Goal: Information Seeking & Learning: Learn about a topic

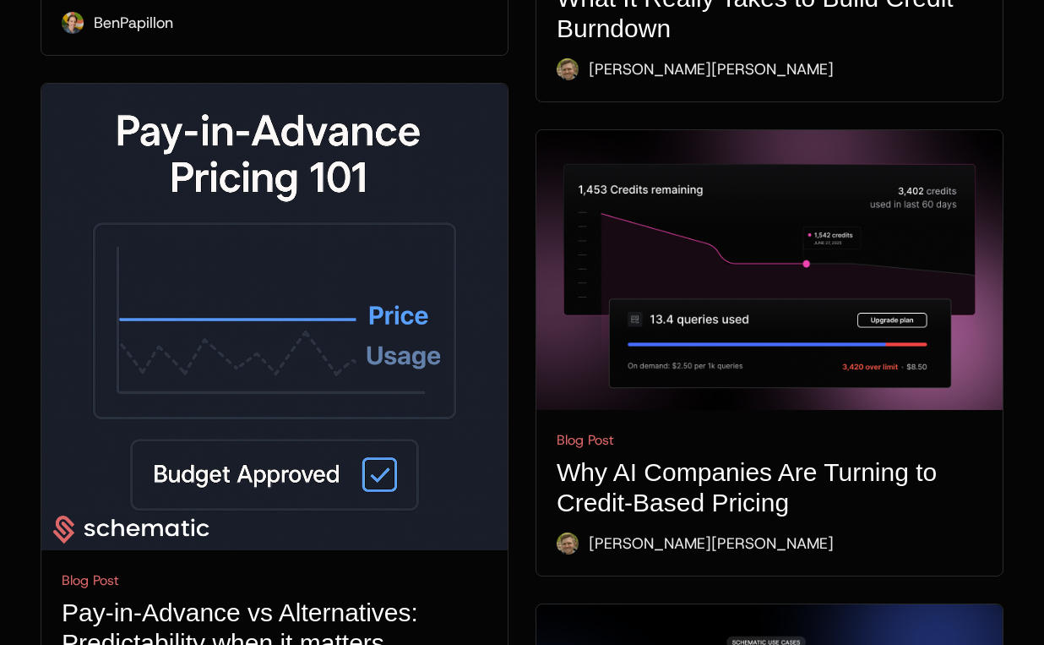
scroll to position [1084, 0]
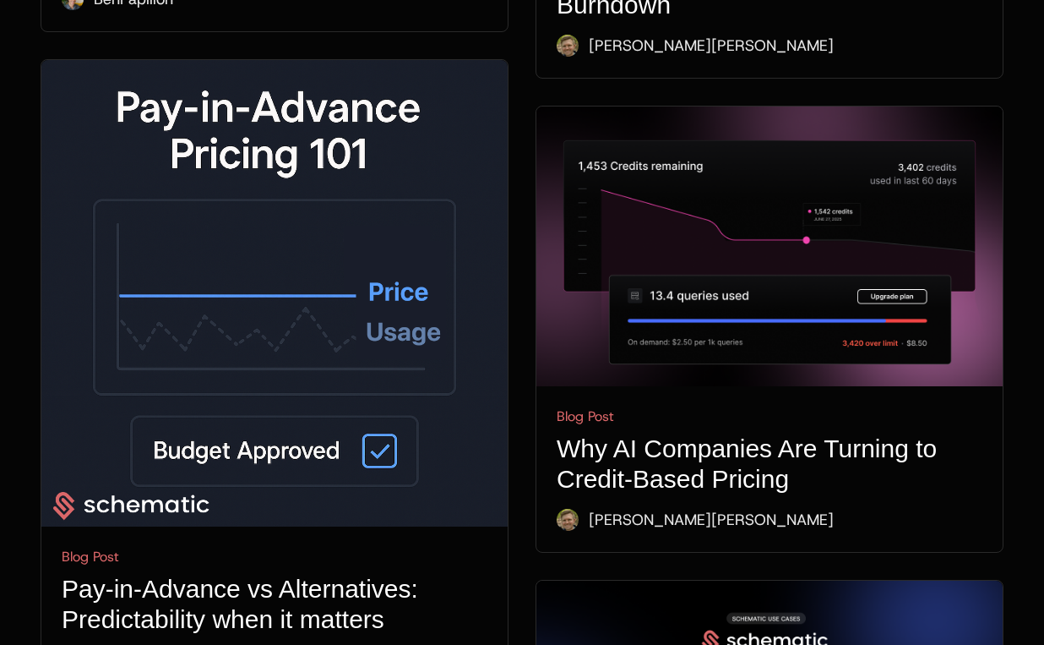
click at [308, 145] on img at bounding box center [274, 293] width 466 height 466
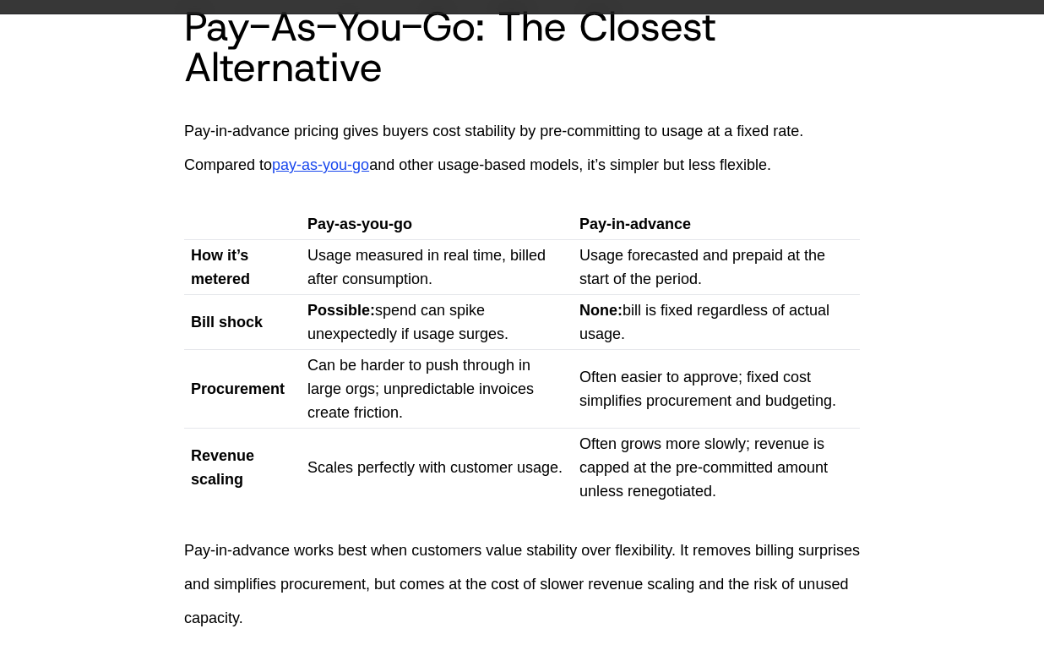
scroll to position [777, 0]
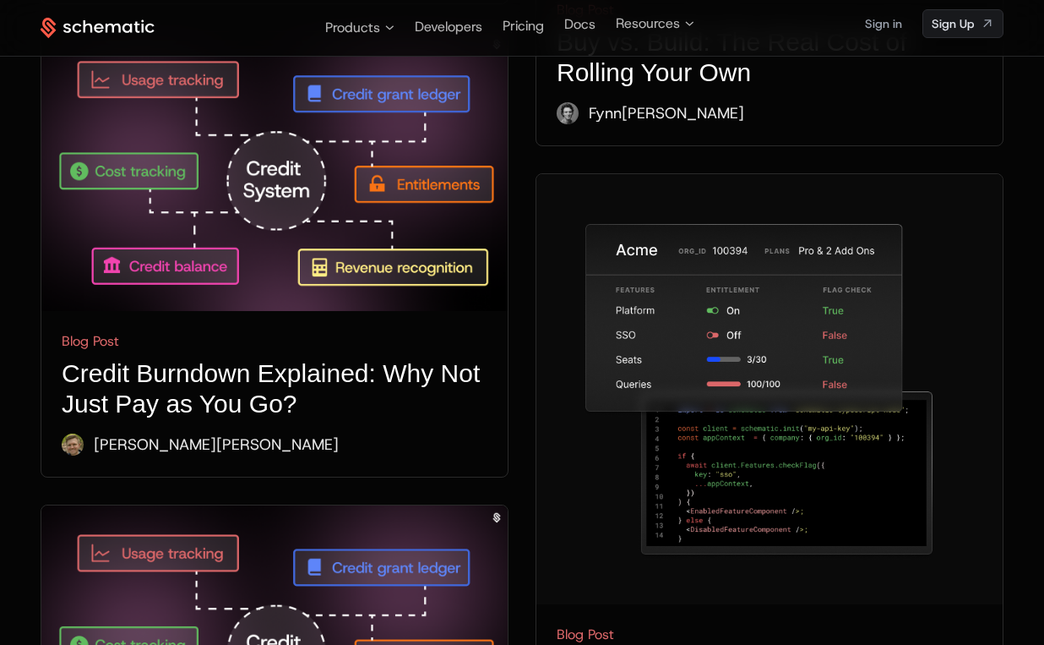
scroll to position [4323, 0]
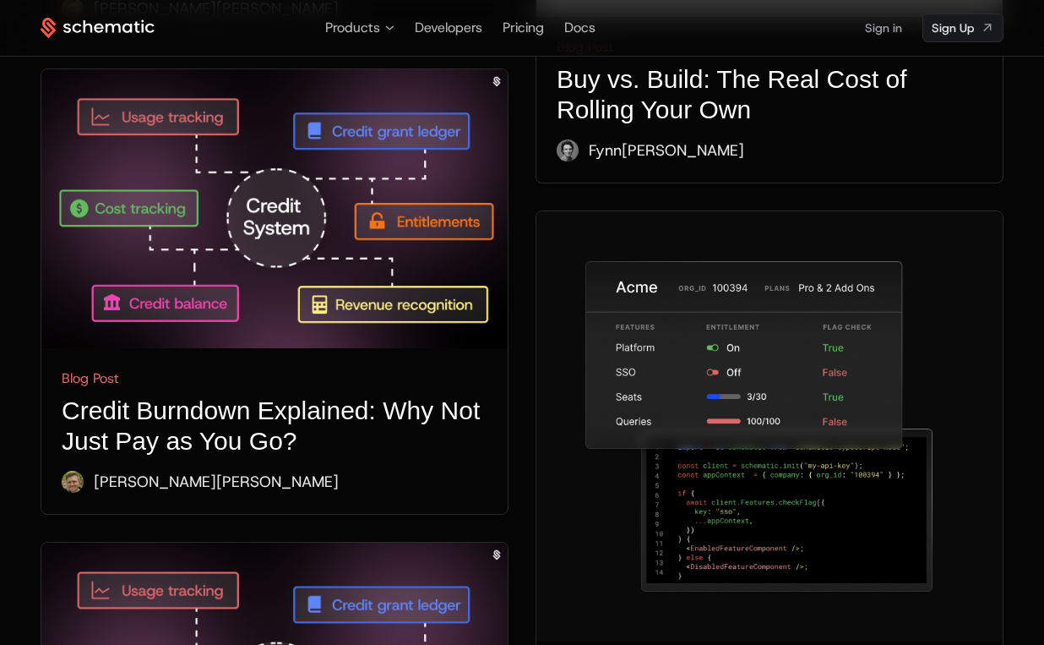
click at [314, 205] on img at bounding box center [274, 208] width 466 height 279
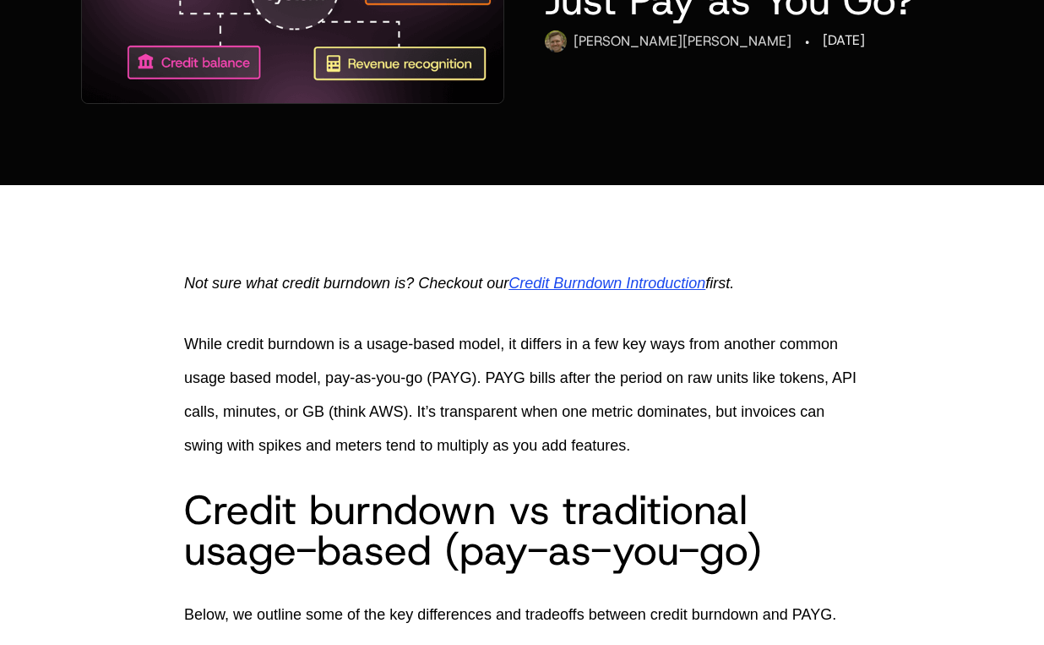
scroll to position [382, 0]
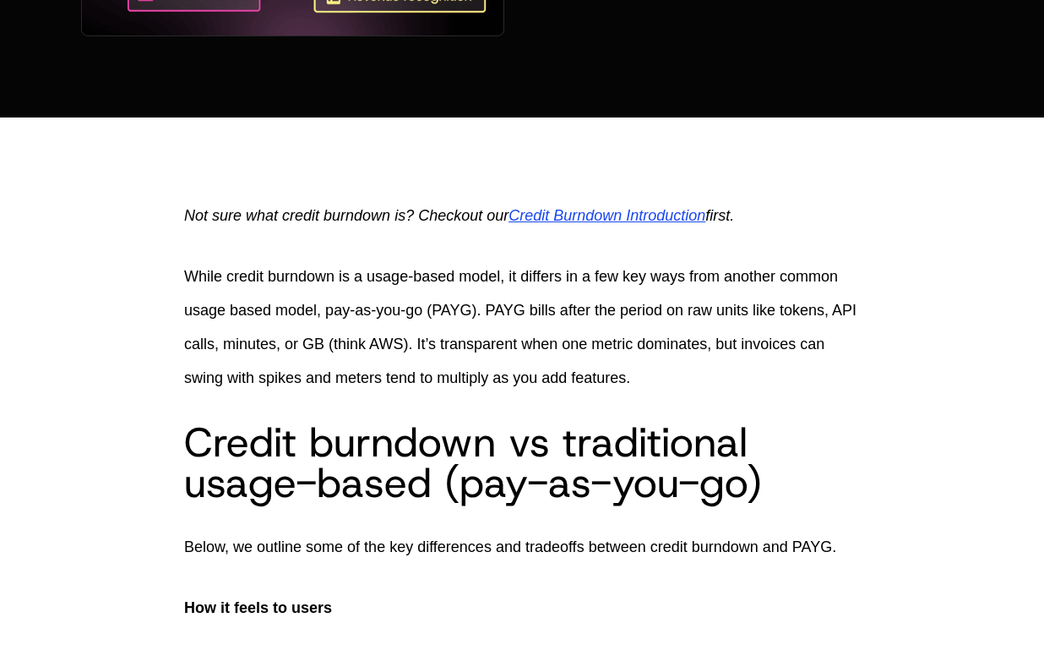
click at [299, 211] on span "Not sure what credit burndown is? Checkout our" at bounding box center [346, 215] width 325 height 17
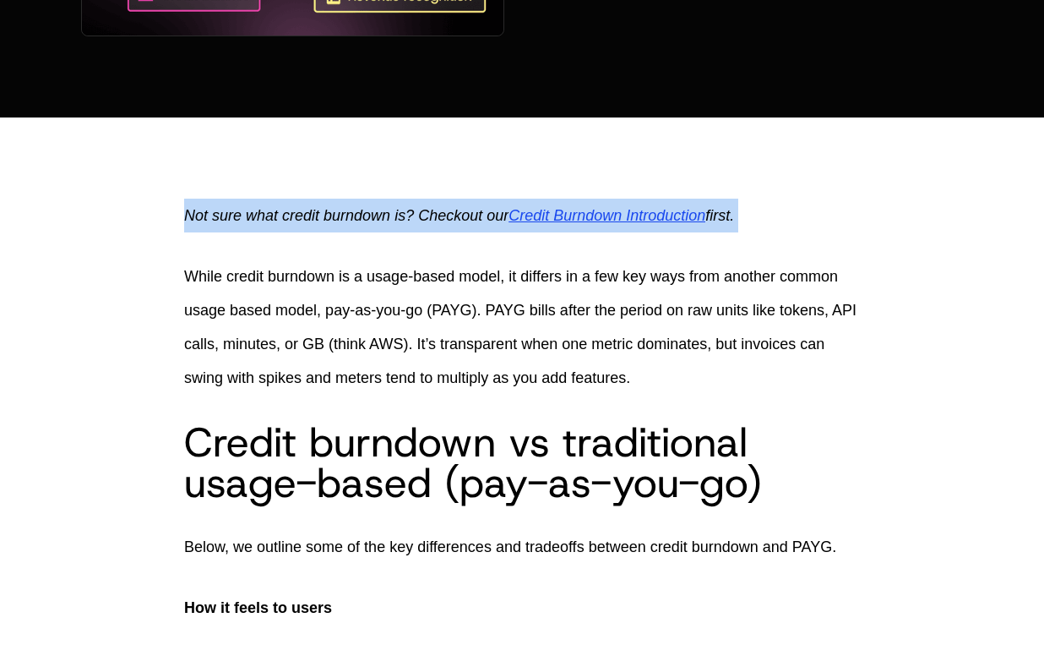
click at [299, 211] on span "Not sure what credit burndown is? Checkout our" at bounding box center [346, 215] width 325 height 17
copy p "Not sure what credit burndown is? Checkout our Credit Burndown Introduction fir…"
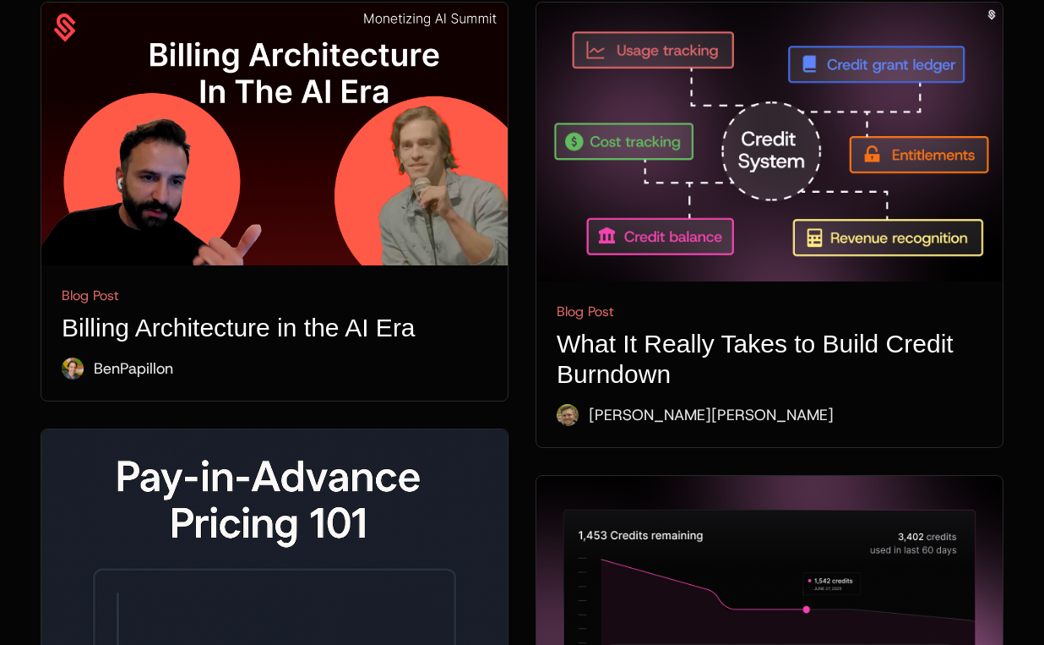
scroll to position [194, 0]
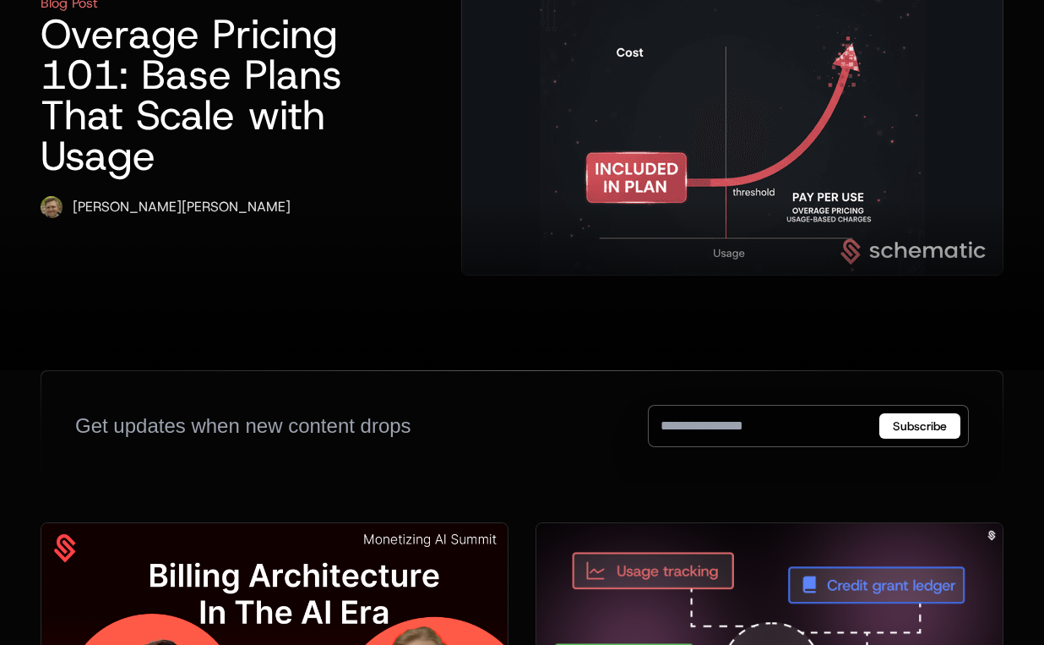
click at [631, 115] on img at bounding box center [732, 106] width 541 height 338
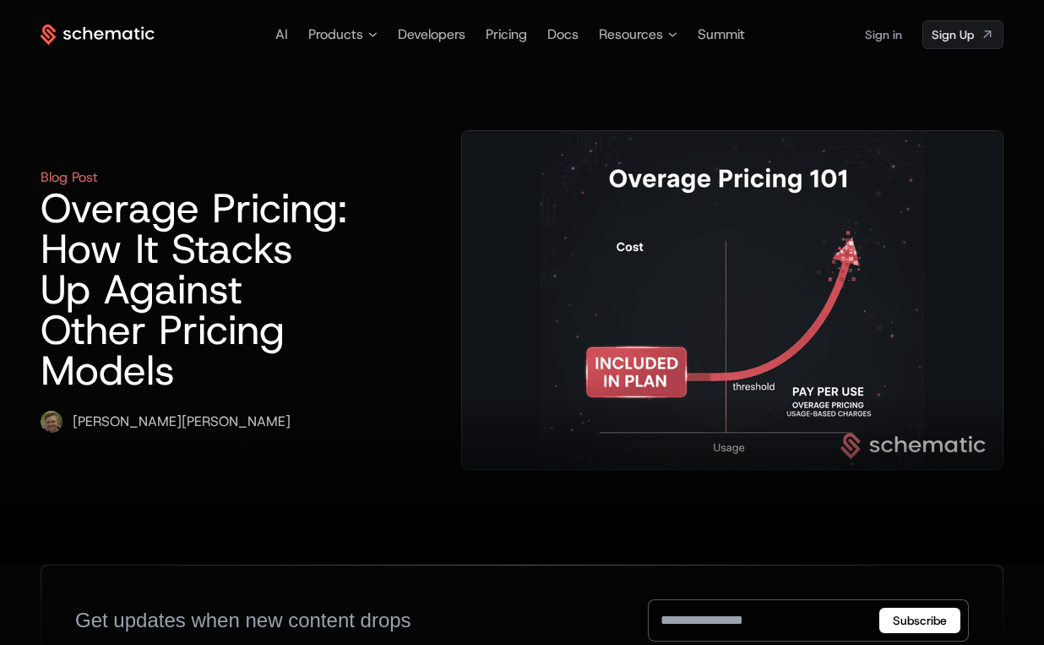
click at [837, 276] on img at bounding box center [732, 300] width 541 height 338
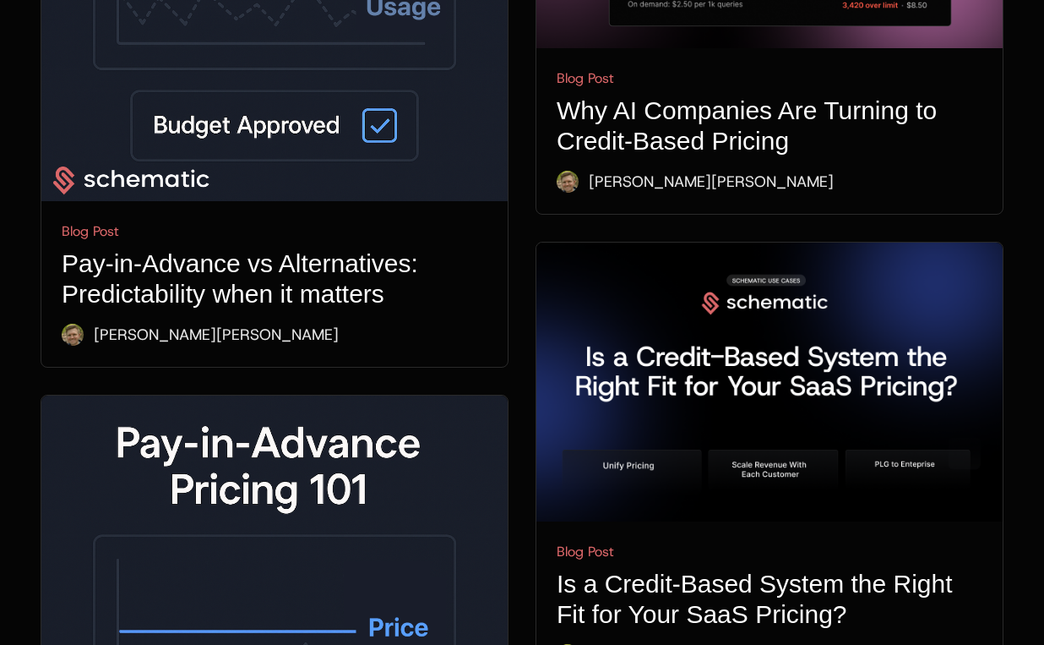
scroll to position [1915, 0]
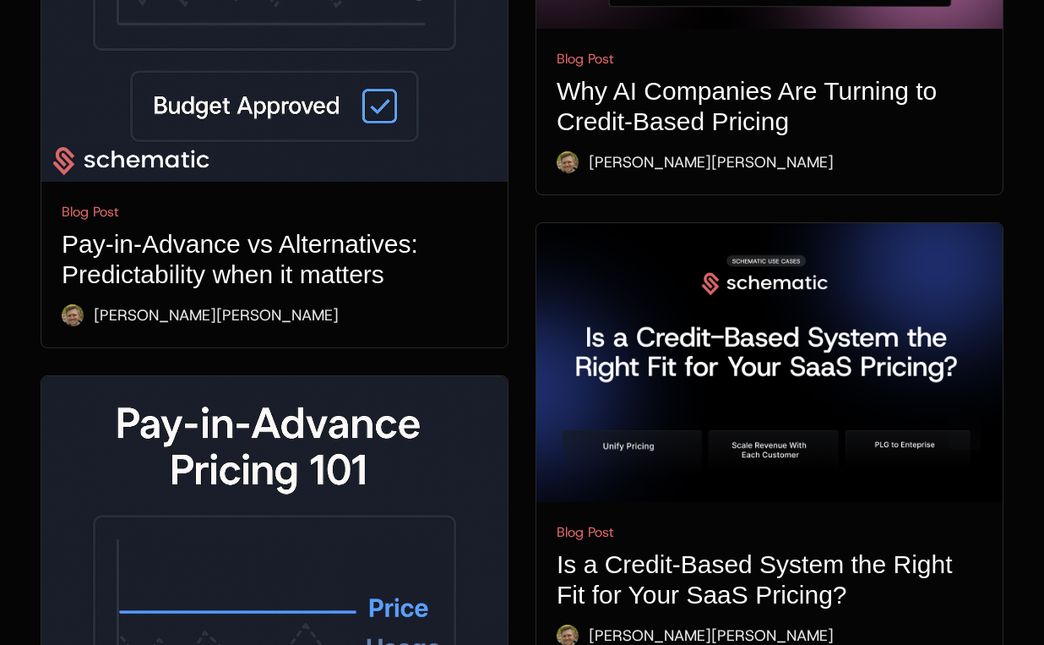
click at [196, 376] on img at bounding box center [274, 609] width 466 height 466
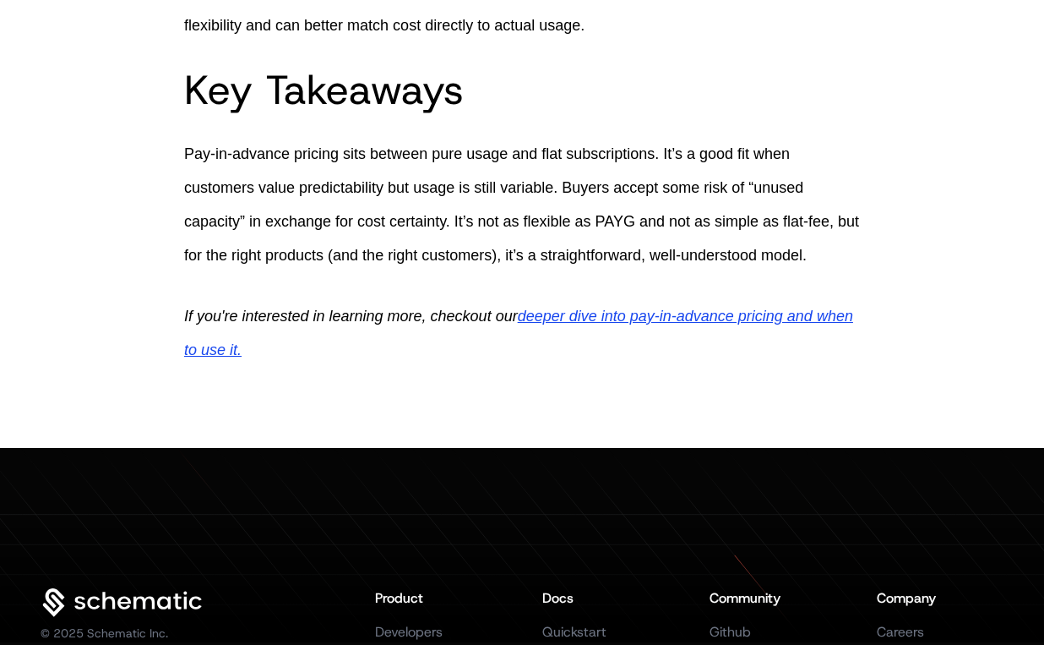
scroll to position [1901, 0]
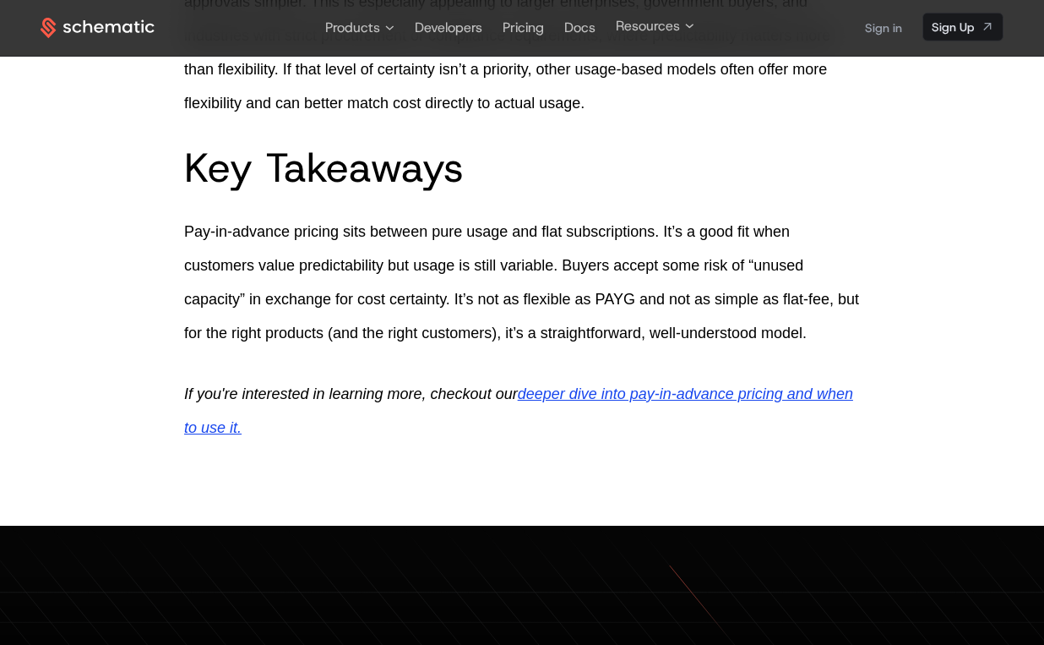
click at [315, 390] on span "If you're interested in learning more, checkout our" at bounding box center [351, 393] width 334 height 17
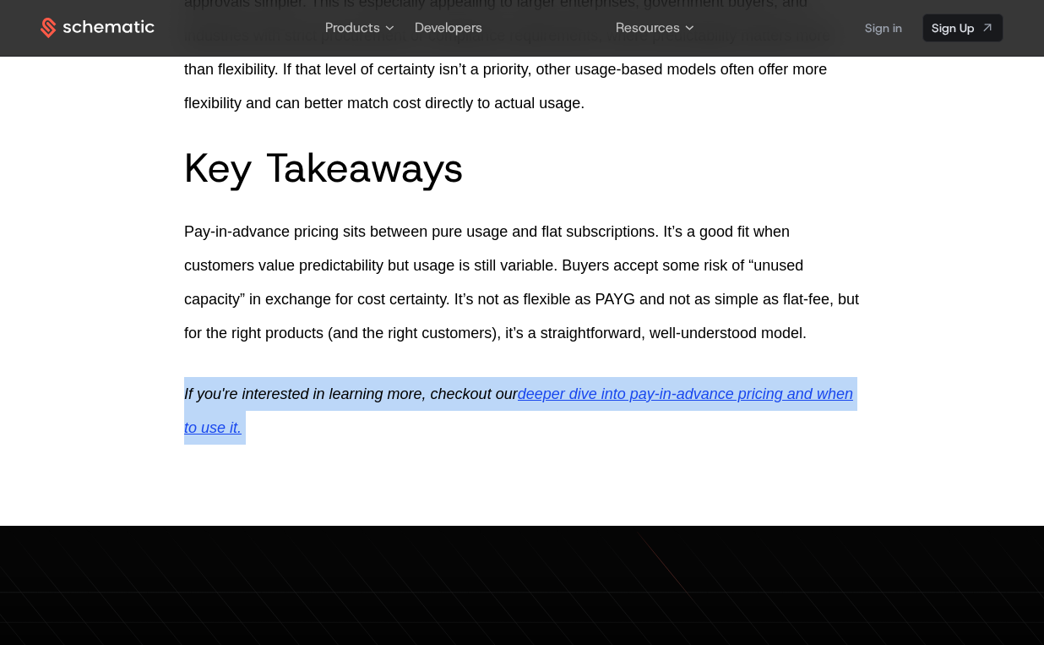
click at [315, 390] on span "If you're interested in learning more, checkout our" at bounding box center [351, 393] width 334 height 17
copy body "If you're interested in learning more, checkout our deeper dive into pay-in-adv…"
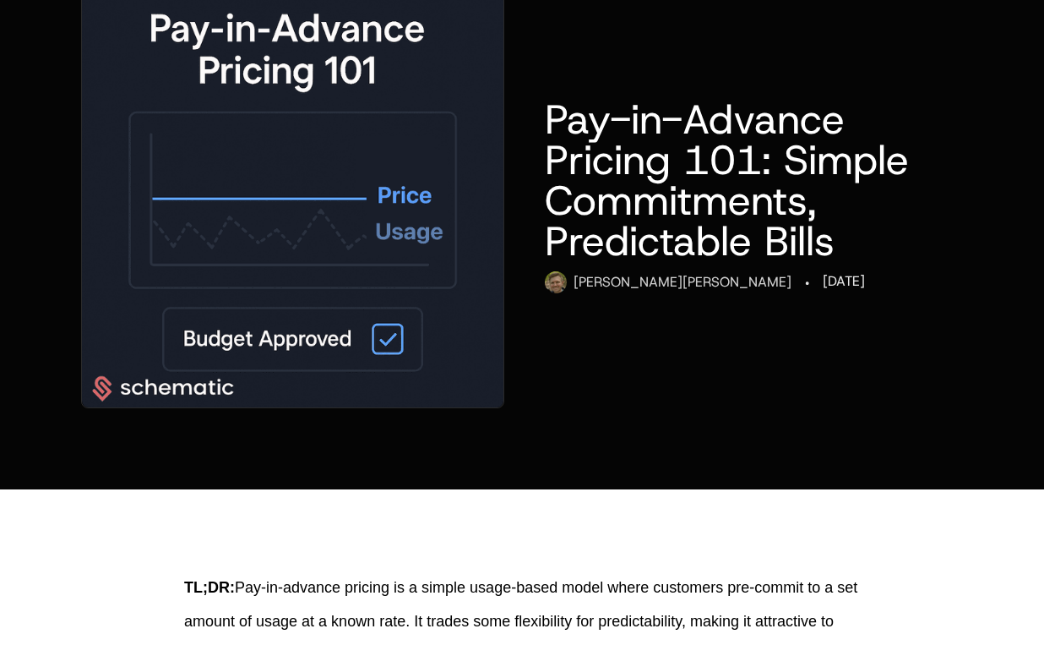
scroll to position [0, 0]
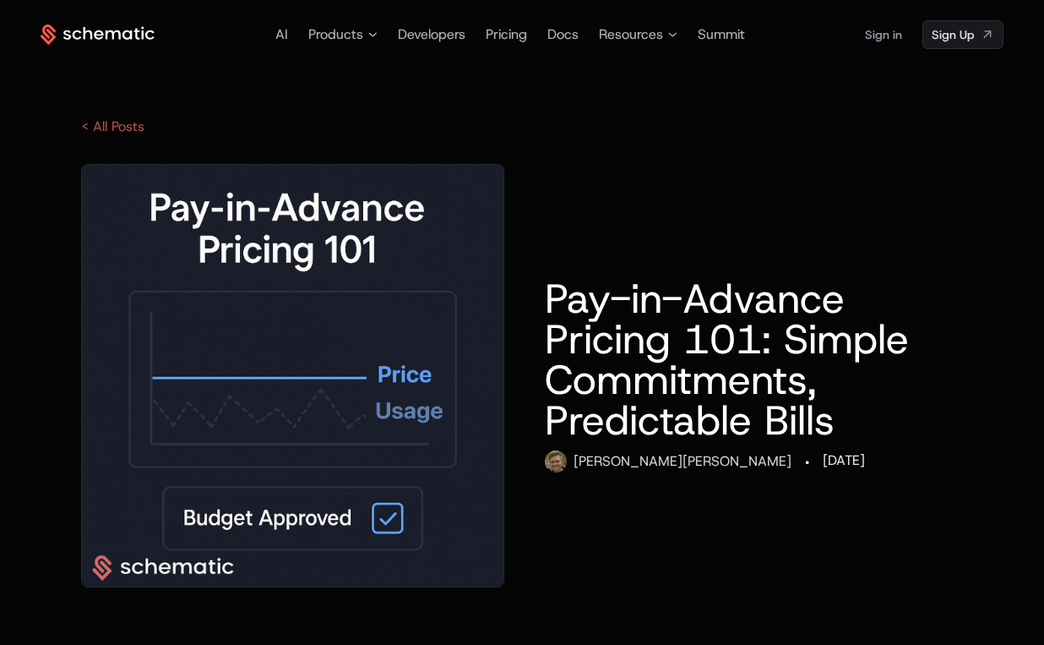
click at [110, 128] on link "< All Posts" at bounding box center [112, 126] width 63 height 18
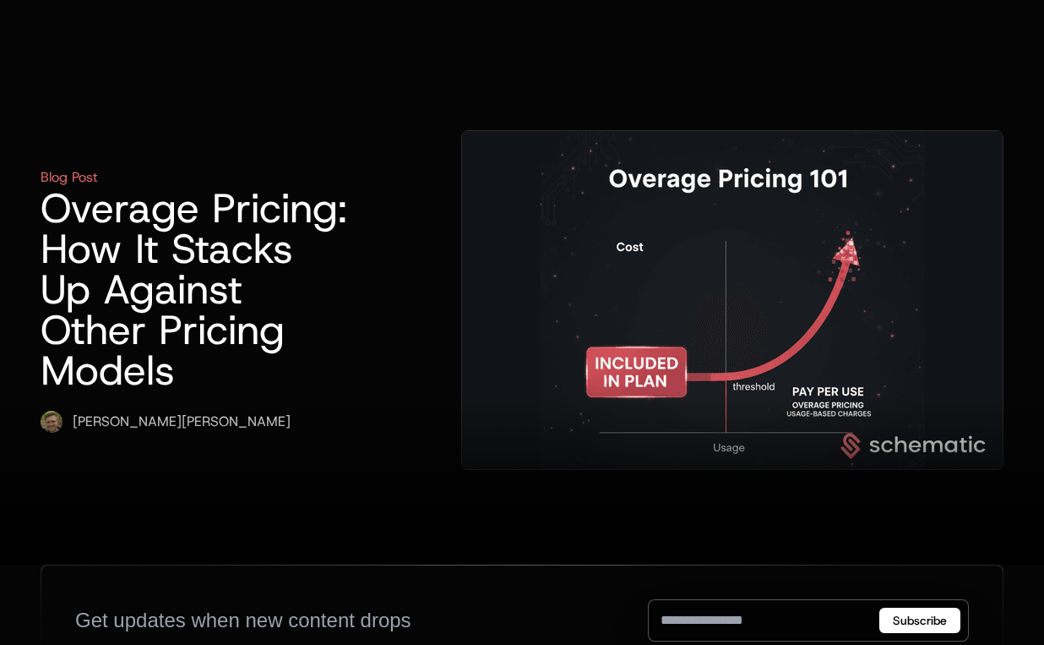
click at [646, 219] on img at bounding box center [732, 300] width 541 height 338
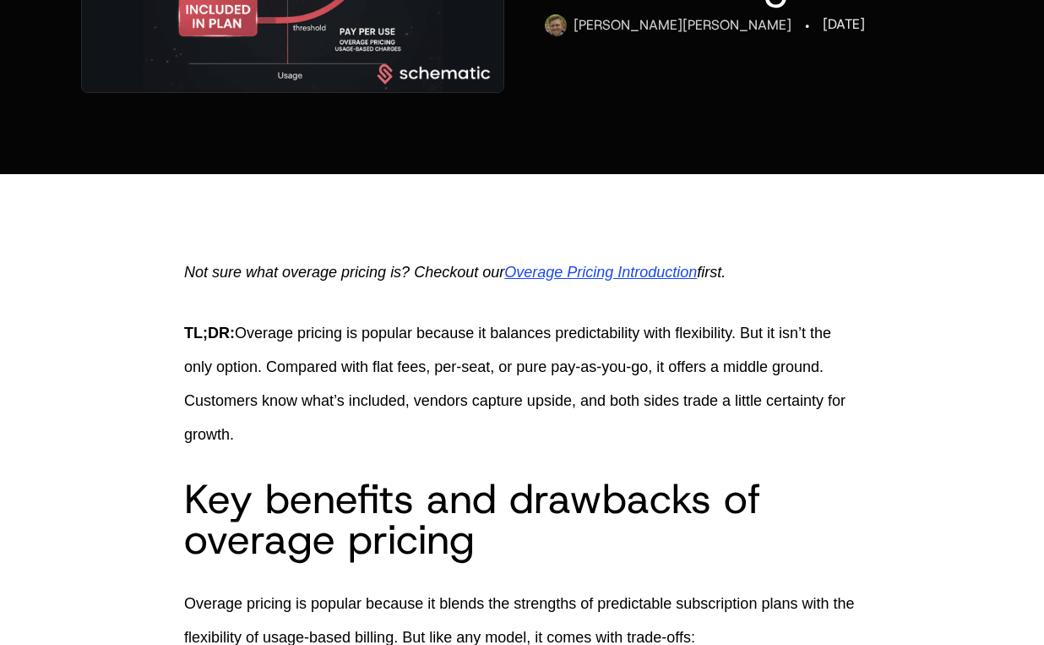
scroll to position [371, 0]
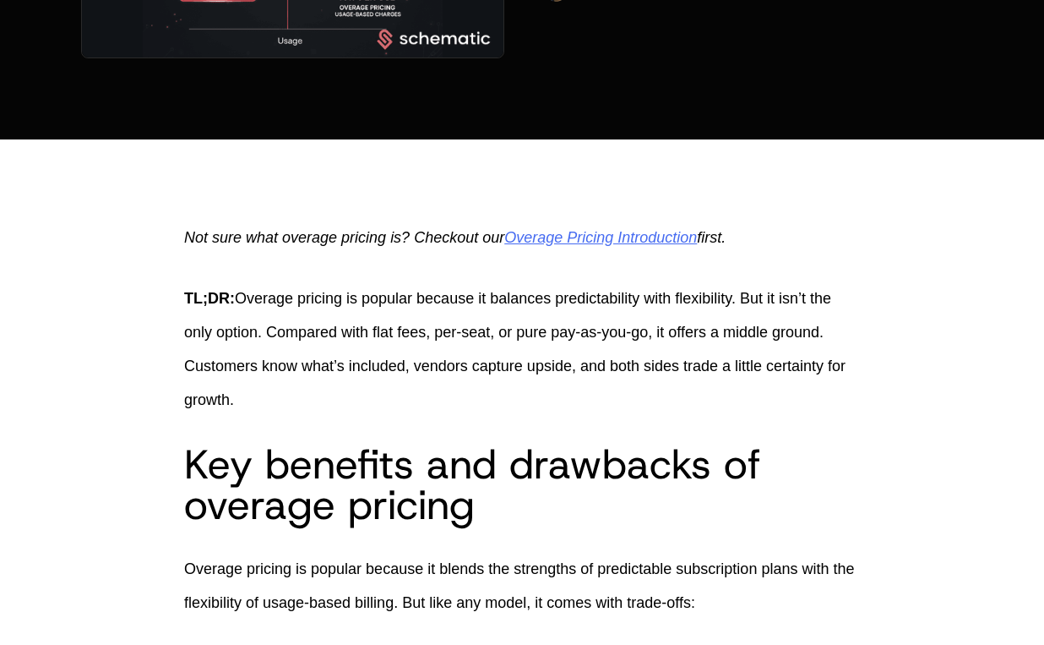
click at [629, 232] on span "Overage Pricing Introduction" at bounding box center [601, 237] width 193 height 17
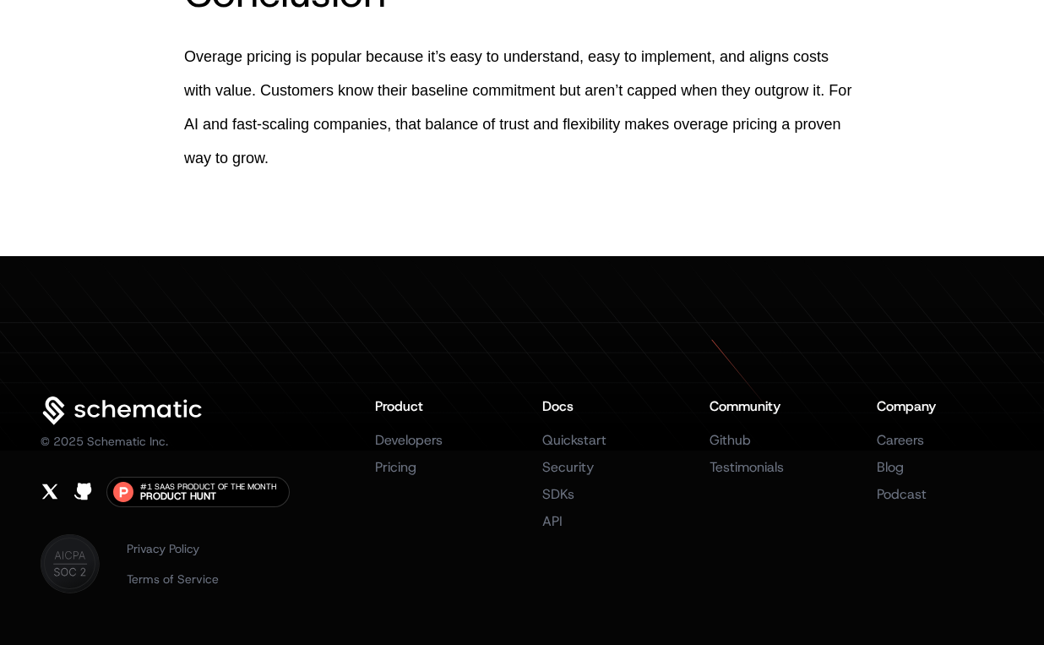
scroll to position [2072, 0]
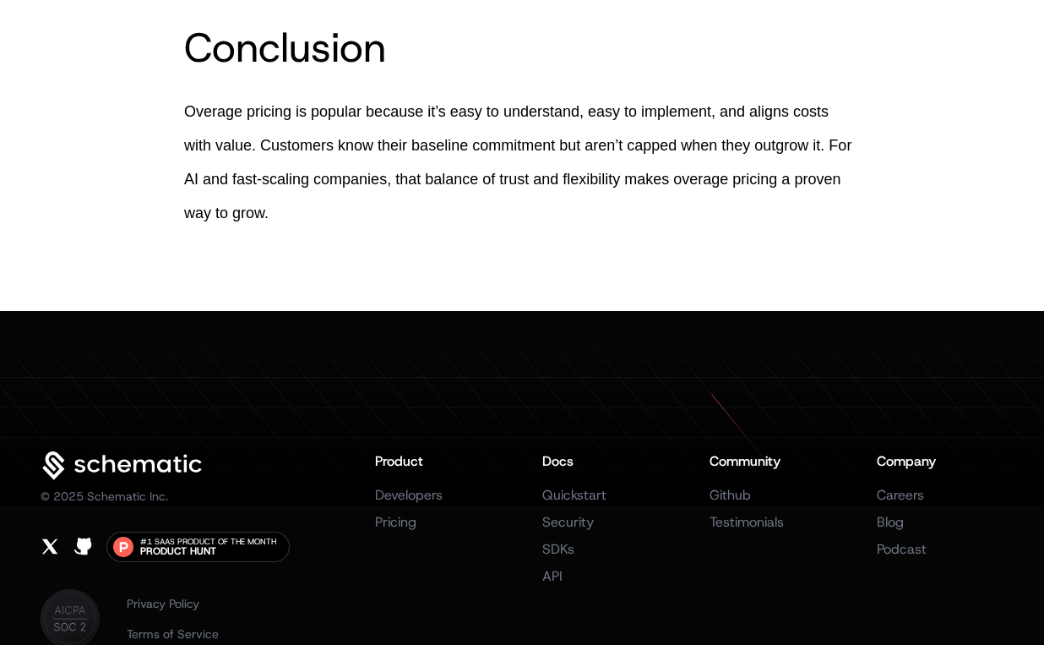
click at [515, 183] on p "Overage pricing is popular because it’s easy to understand, easy to implement, …" at bounding box center [522, 162] width 676 height 135
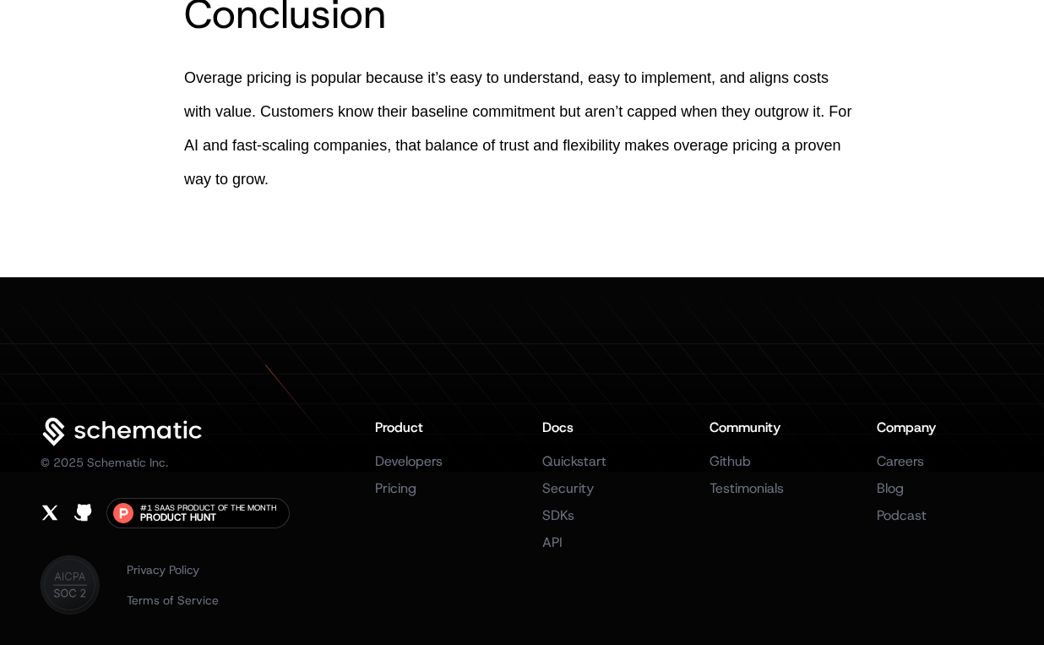
scroll to position [1778, 0]
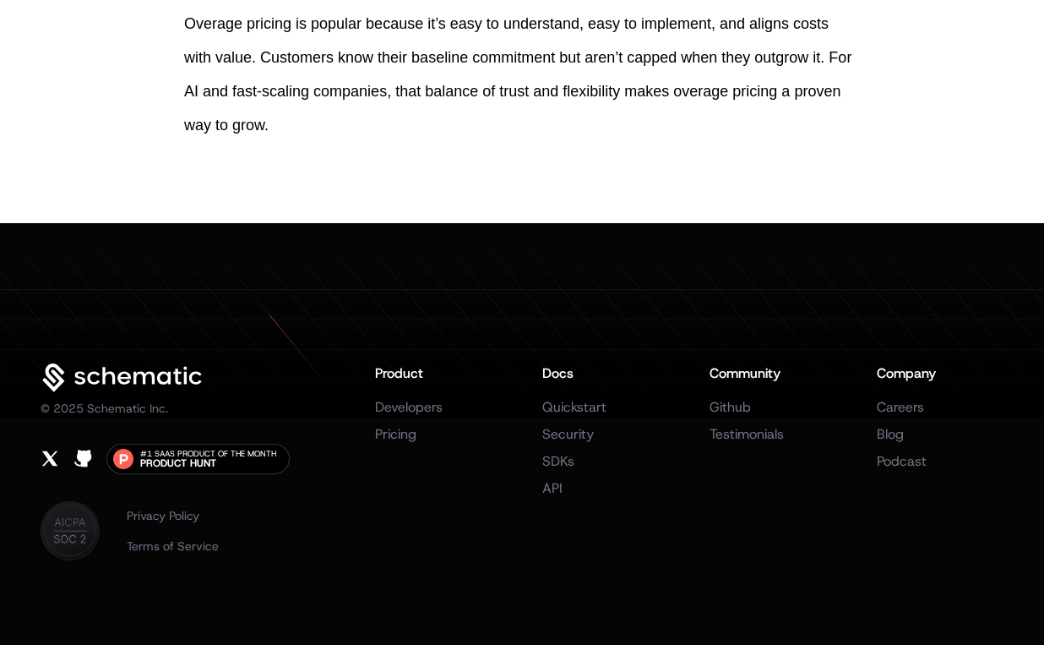
scroll to position [2170, 0]
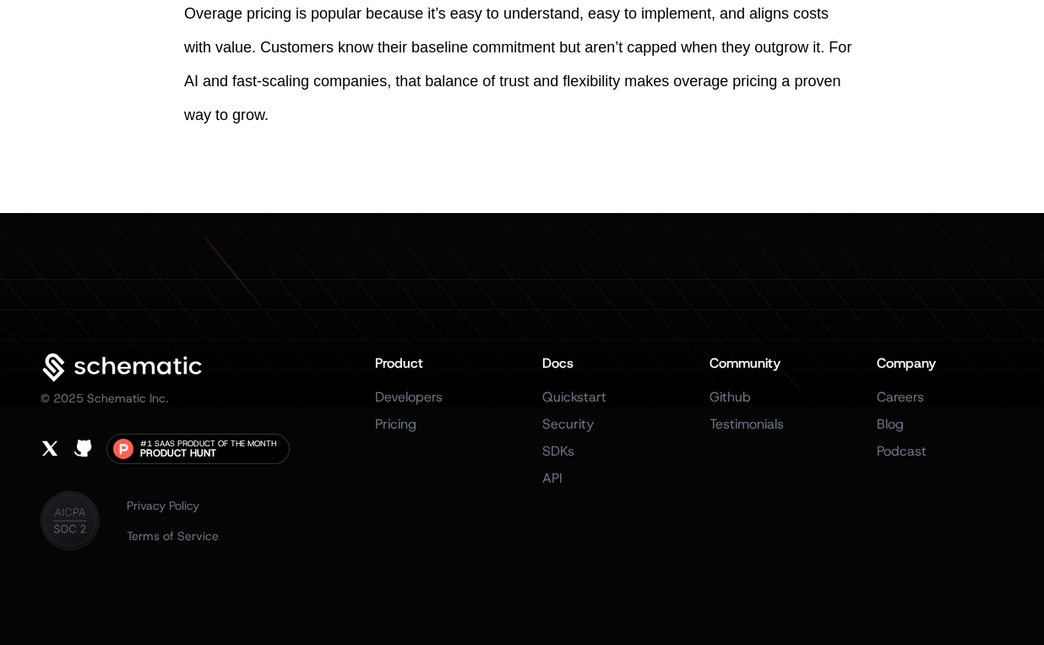
click at [526, 128] on p "Overage pricing is popular because it’s easy to understand, easy to implement, …" at bounding box center [522, 64] width 676 height 135
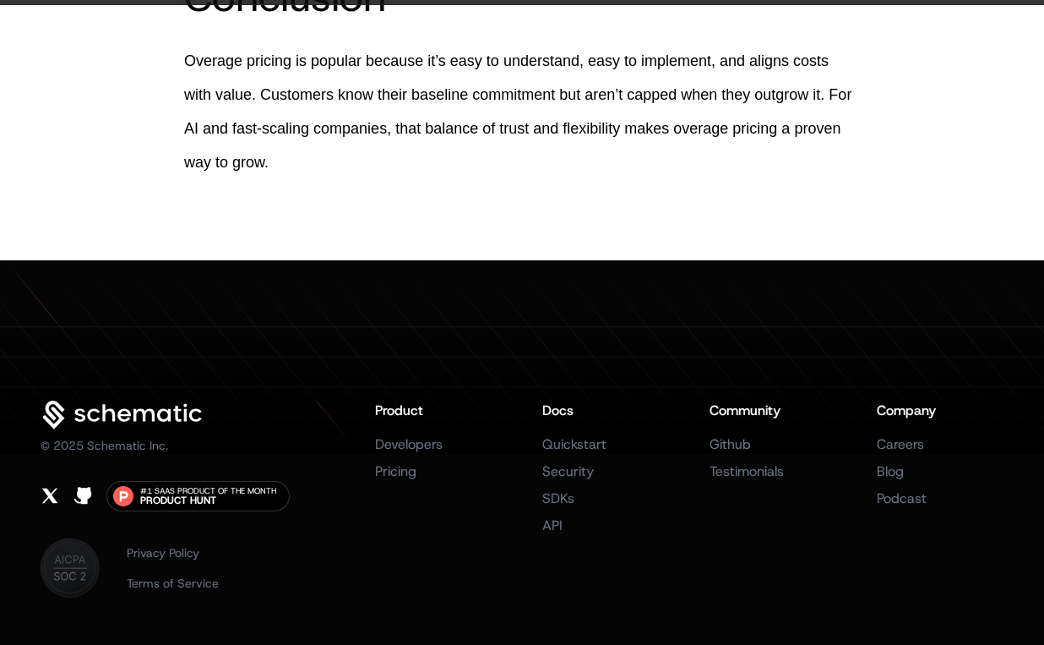
scroll to position [2099, 0]
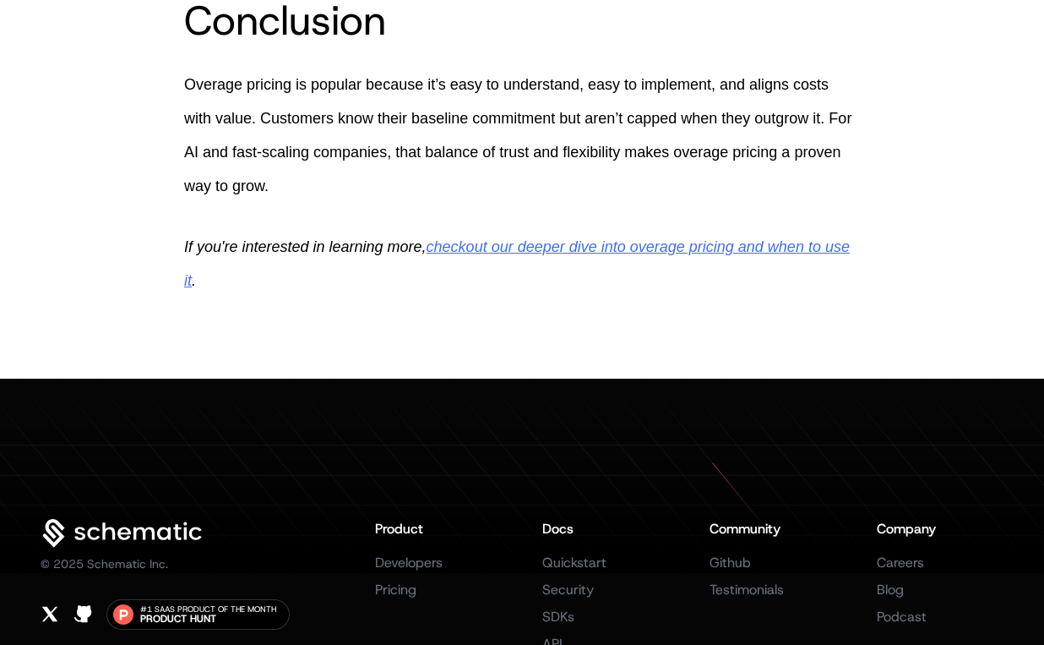
click at [521, 238] on span "checkout our deeper dive into overage pricing and when to use it" at bounding box center [517, 263] width 666 height 51
